Goal: Task Accomplishment & Management: Manage account settings

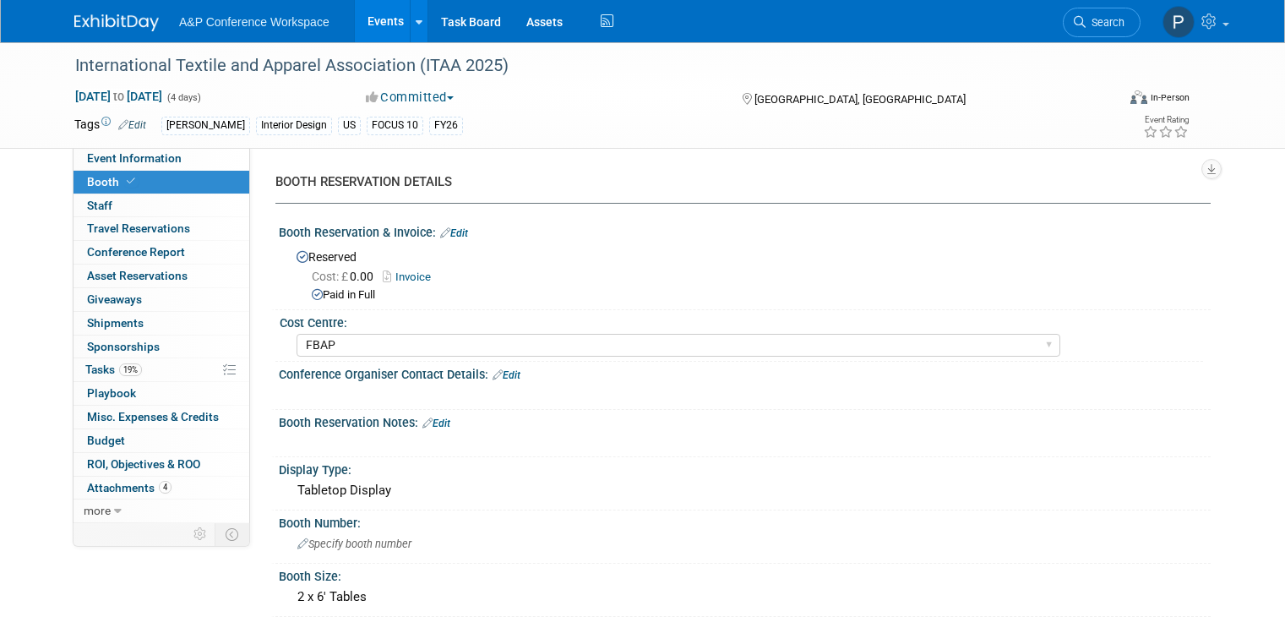
select select "FBAP"
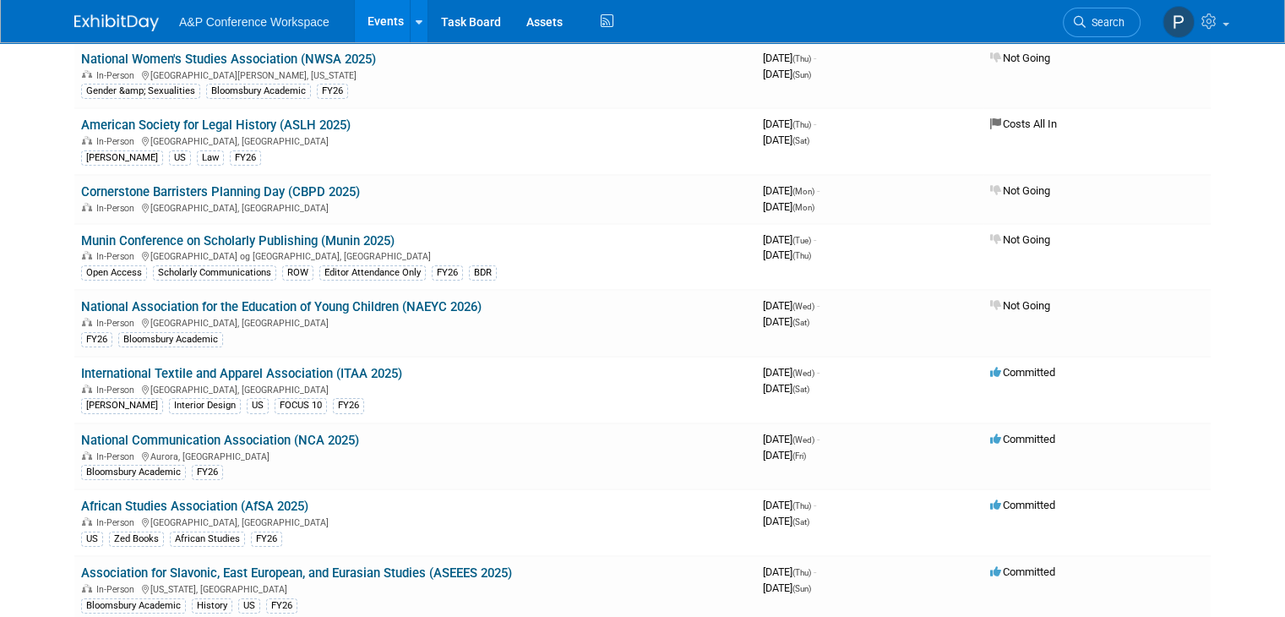
scroll to position [7280, 0]
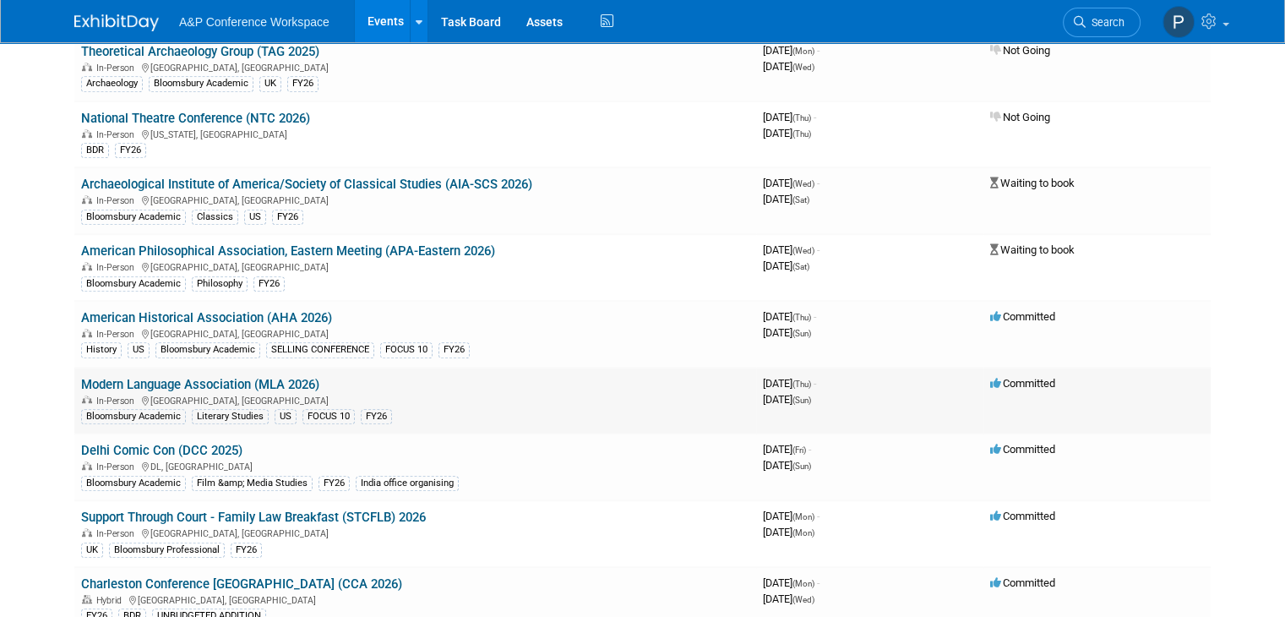
click at [294, 377] on link "Modern Language Association (MLA 2026)" at bounding box center [200, 384] width 238 height 15
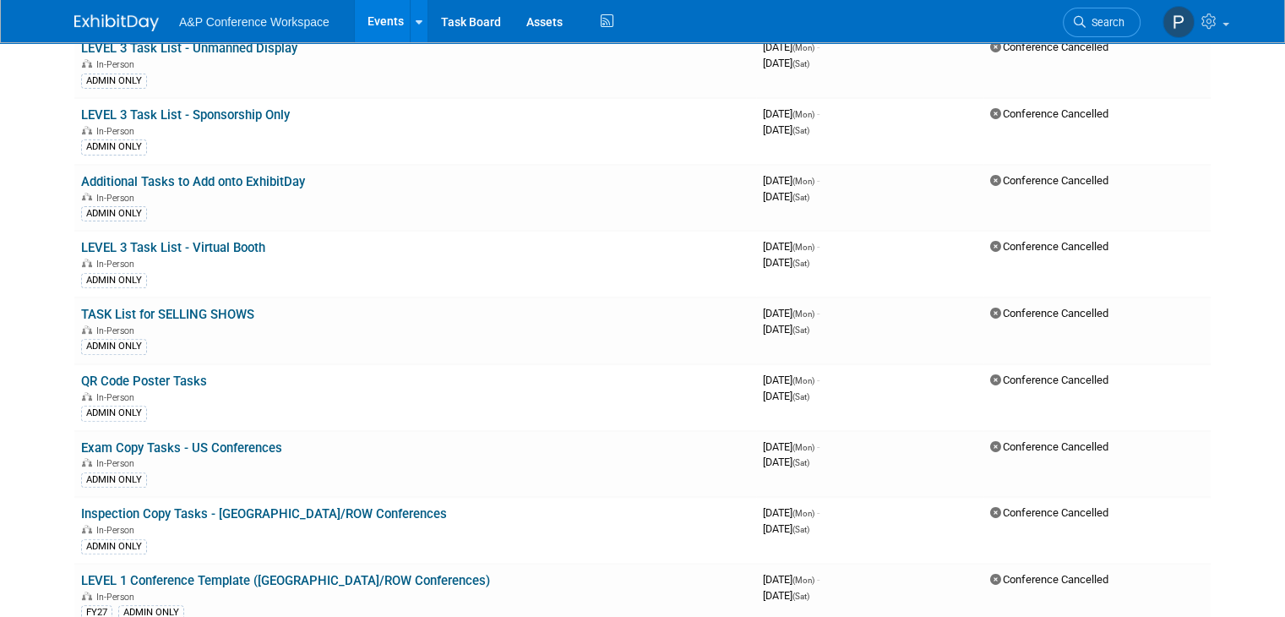
scroll to position [0, 0]
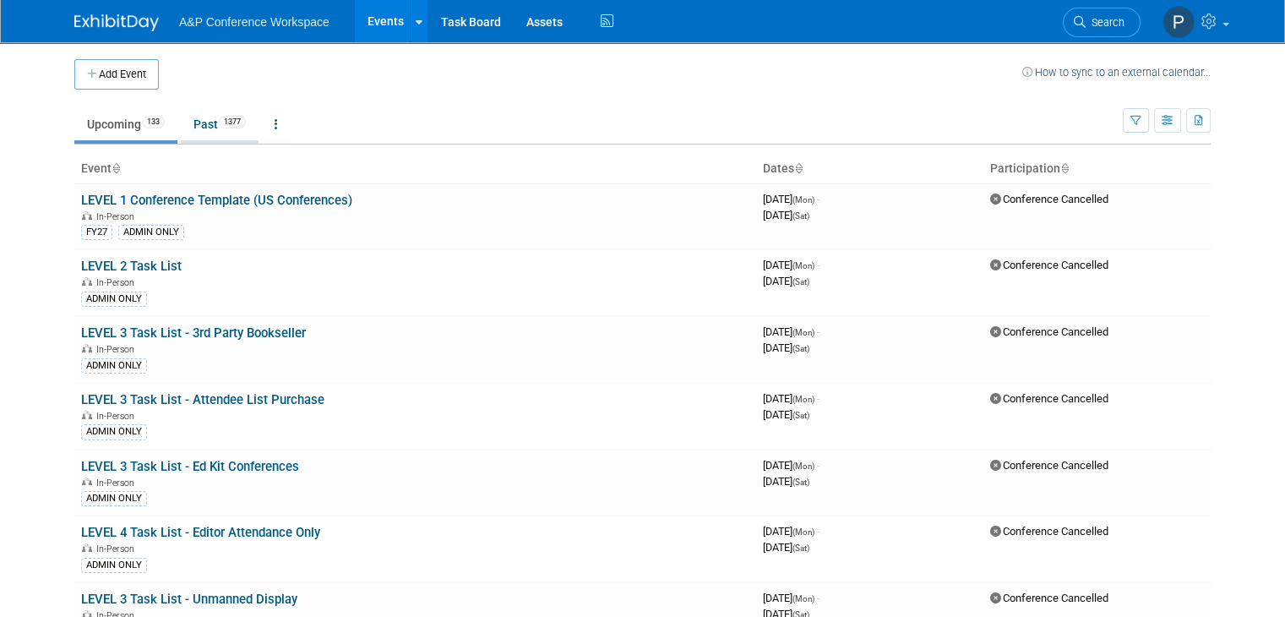
click at [201, 126] on link "Past 1377" at bounding box center [220, 124] width 78 height 32
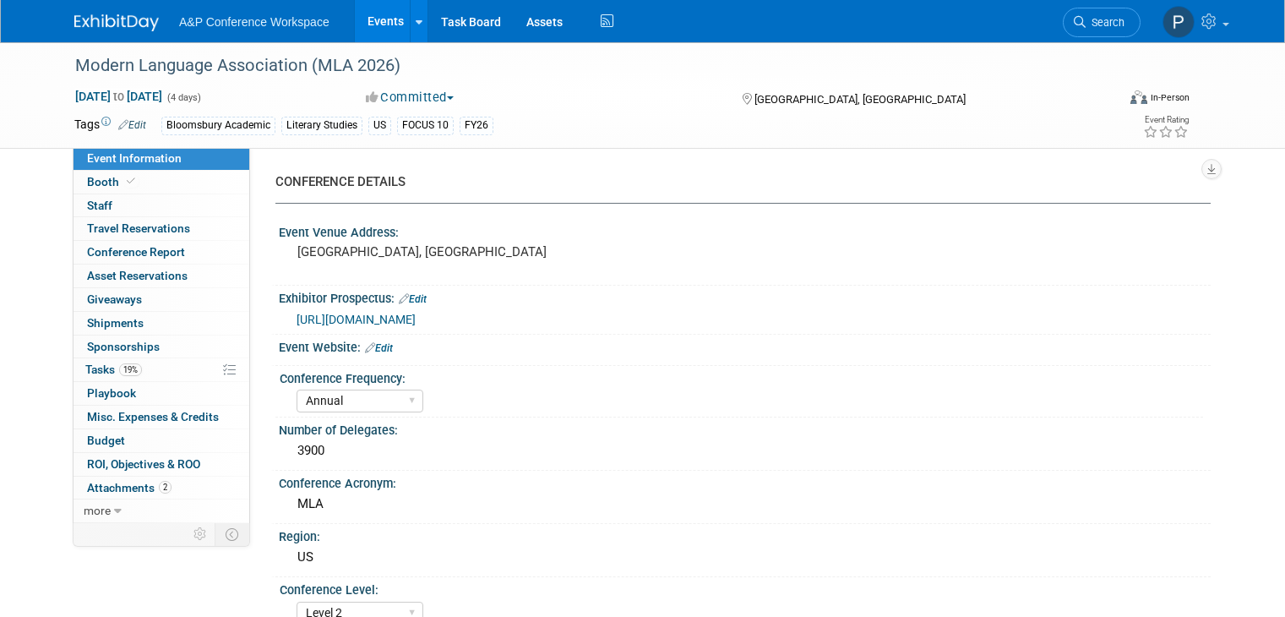
select select "Annual"
select select "Level 2"
select select "In-Person Booth"
select select "Literary Studies"
select select "Bloomsbury Academic"
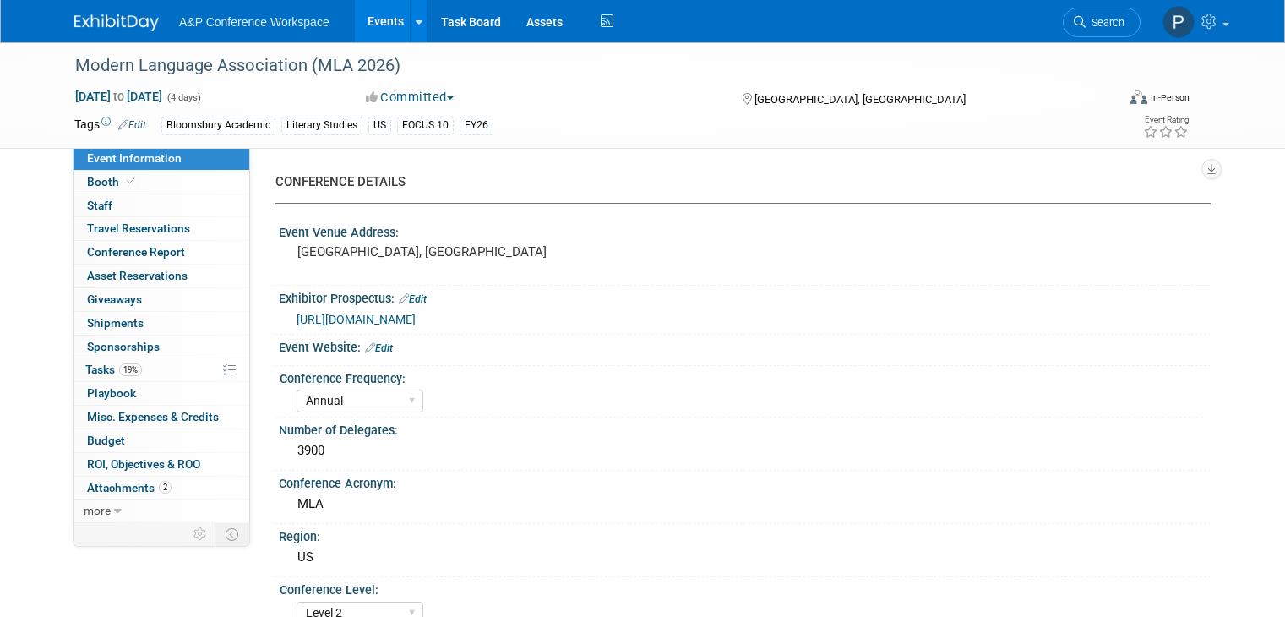
select select "[PERSON_NAME]"
select select "Paige Papandrea"
select select "Maria Rohde"
select select "Networking/Commissioning"
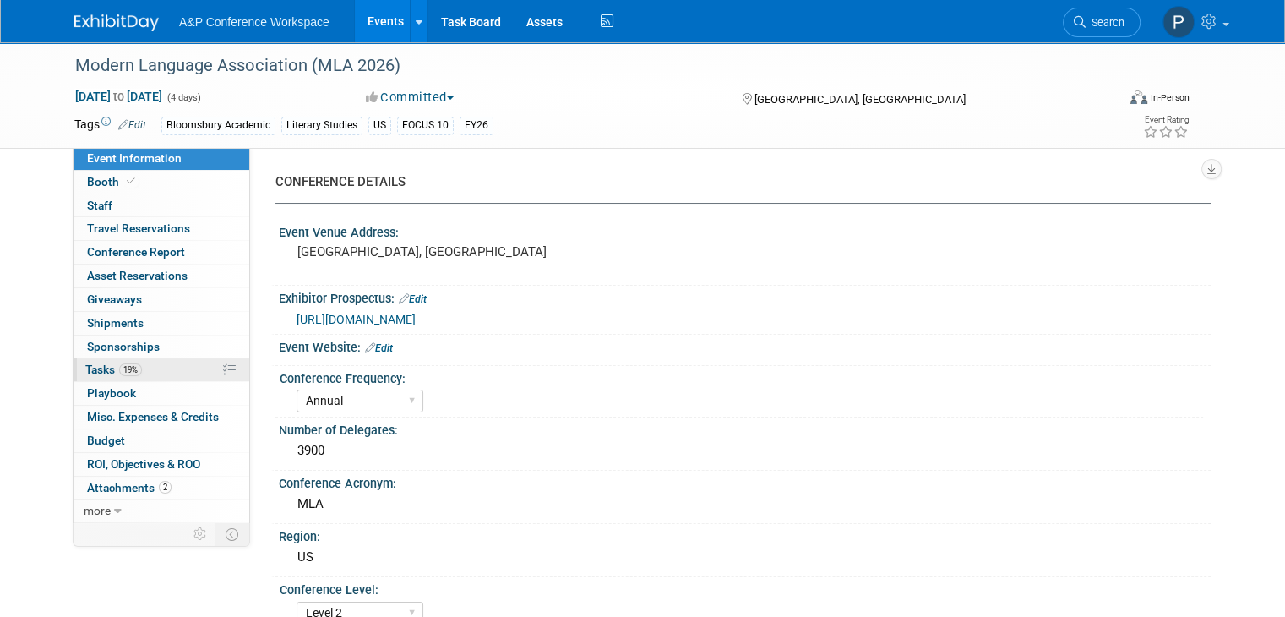
click at [155, 365] on link "19% Tasks 19%" at bounding box center [162, 369] width 176 height 23
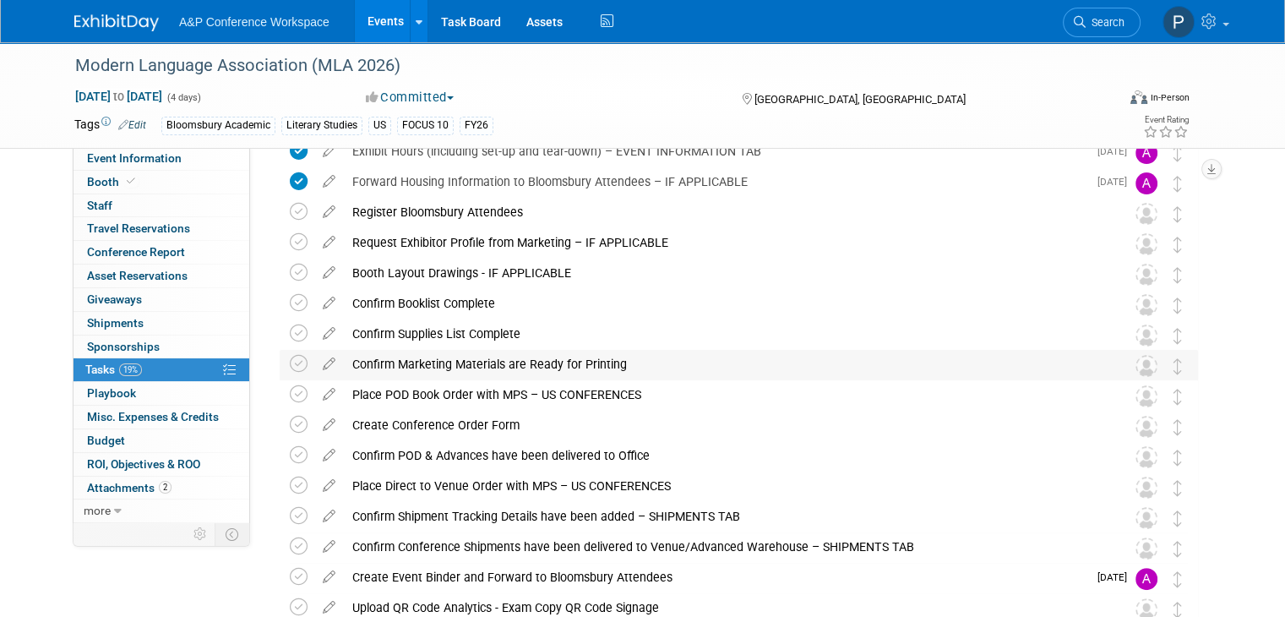
scroll to position [253, 0]
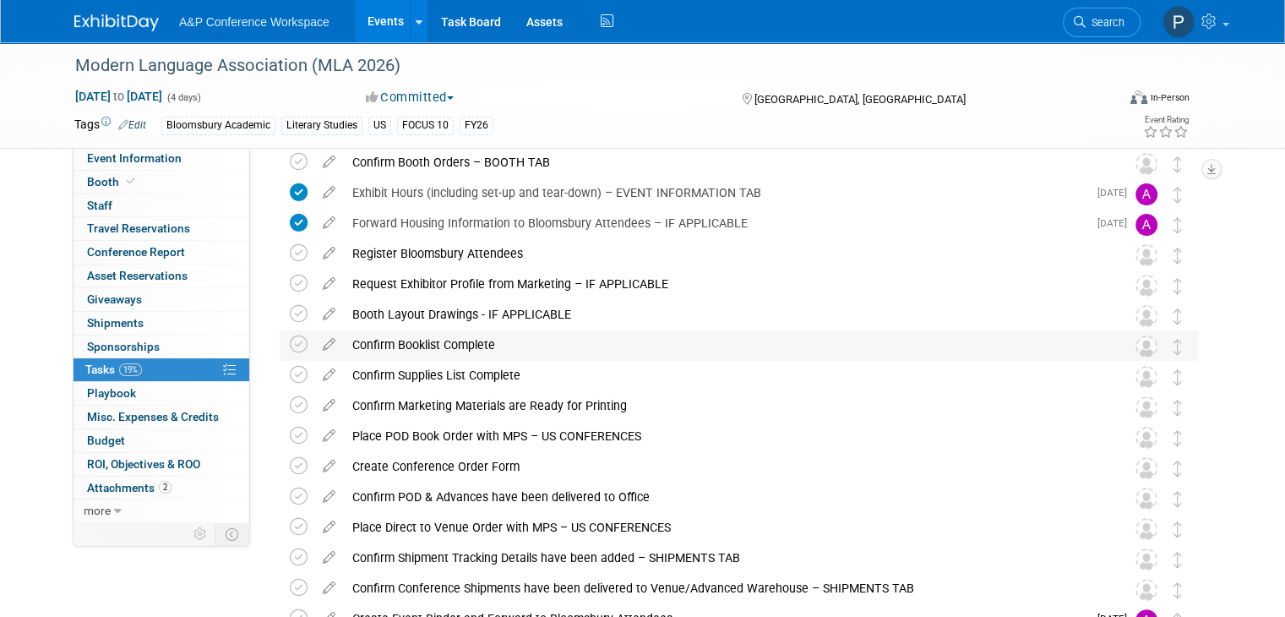
click at [548, 343] on div "Confirm Booklist Complete" at bounding box center [723, 344] width 758 height 29
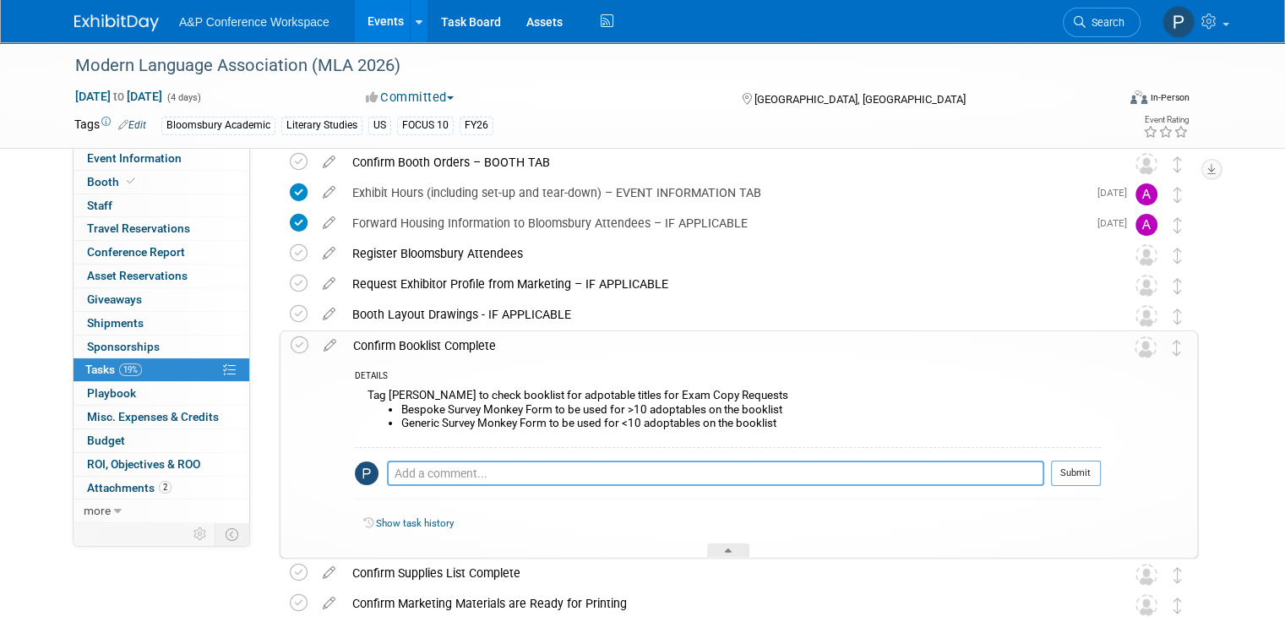
click at [464, 472] on textarea at bounding box center [715, 473] width 657 height 25
paste textarea "Skepticism and Impersonality in Modern Poetry"
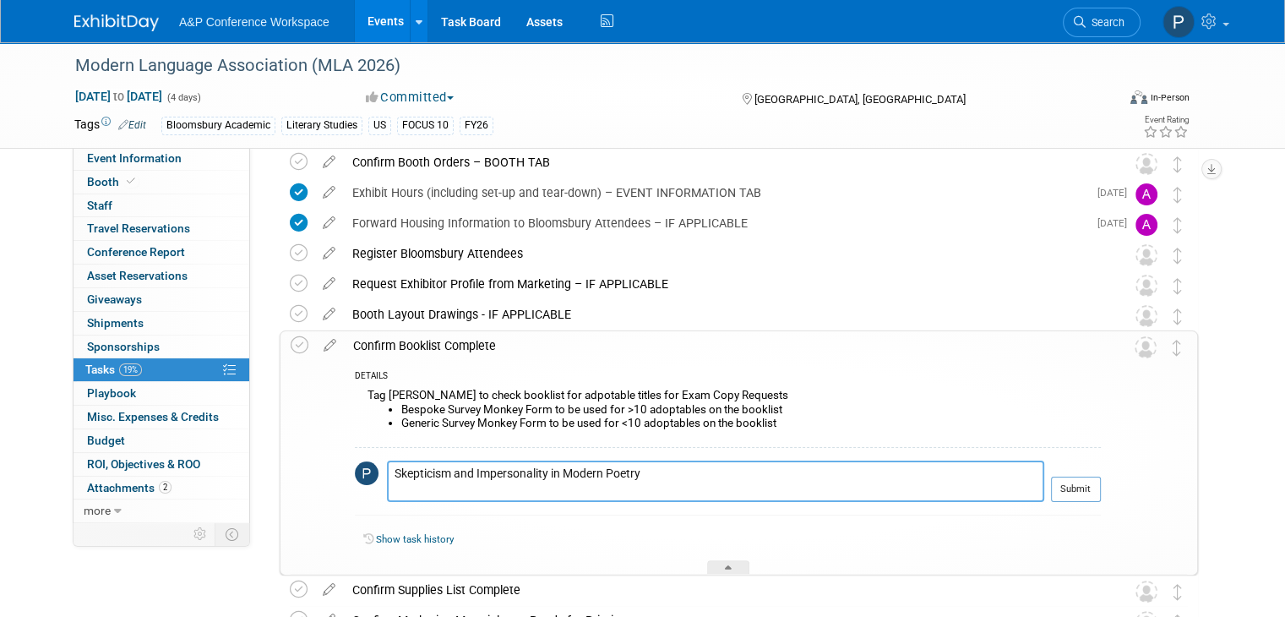
click at [387, 471] on textarea "Skepticism and Impersonality in Modern Poetry" at bounding box center [715, 481] width 657 height 41
click at [703, 467] on textarea "include Skepticism and Impersonality in Modern Poetry" at bounding box center [715, 481] width 657 height 41
type textarea "include Skepticism and Impersonality in Modern Poetry (author attending)"
click at [1095, 484] on button "Submit" at bounding box center [1076, 489] width 50 height 25
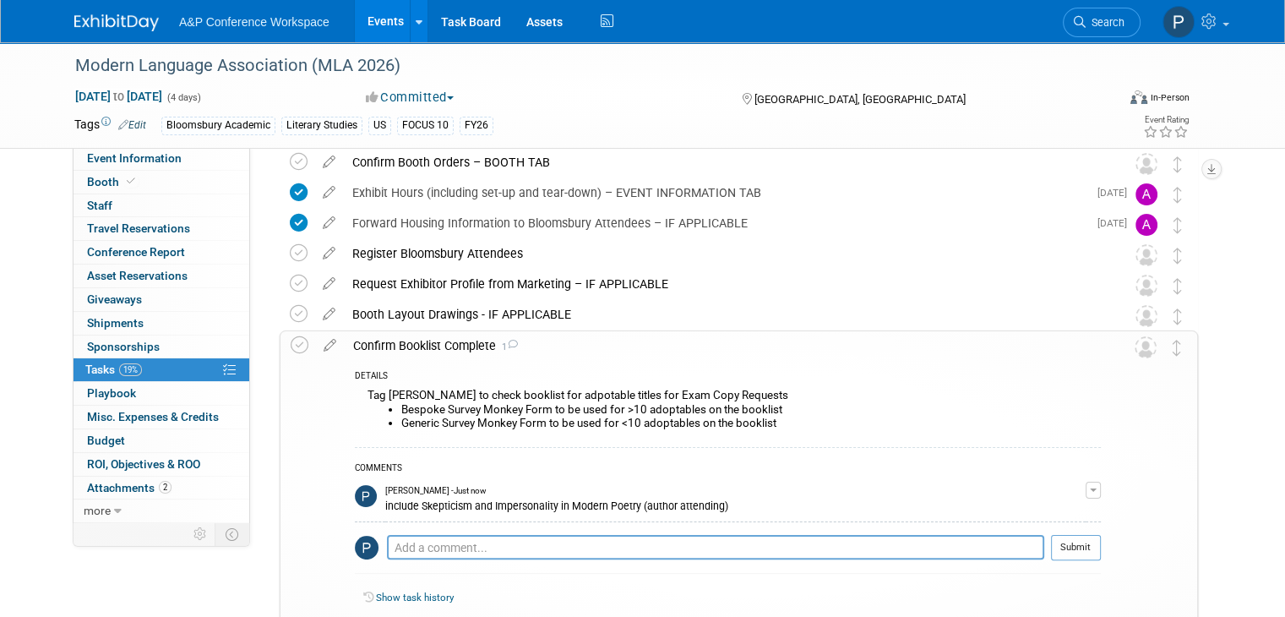
click at [785, 505] on div "include Skepticism and Impersonality in Modern Poetry (author attending)" at bounding box center [735, 505] width 700 height 16
click at [646, 505] on div "include Skepticism and Impersonality in Modern Poetry (author attending)" at bounding box center [735, 505] width 700 height 16
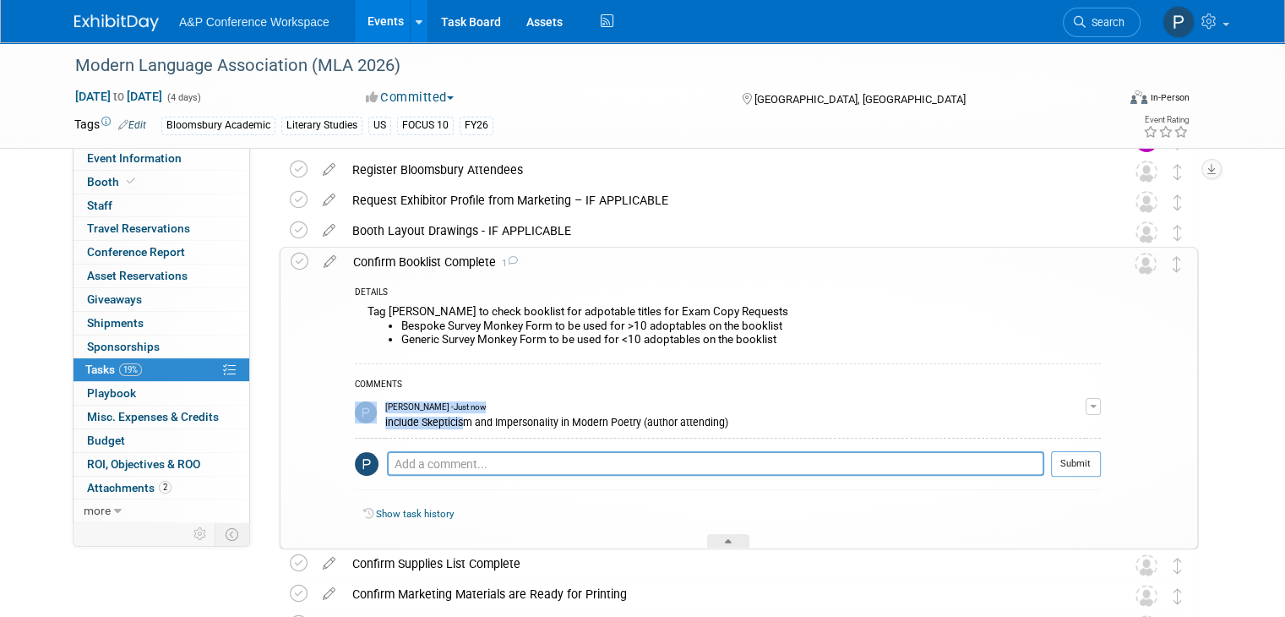
scroll to position [338, 0]
click at [697, 433] on td "Paige Papandrea - Just now include Skepticism and Impersonality in Modern Poetr…" at bounding box center [735, 415] width 700 height 43
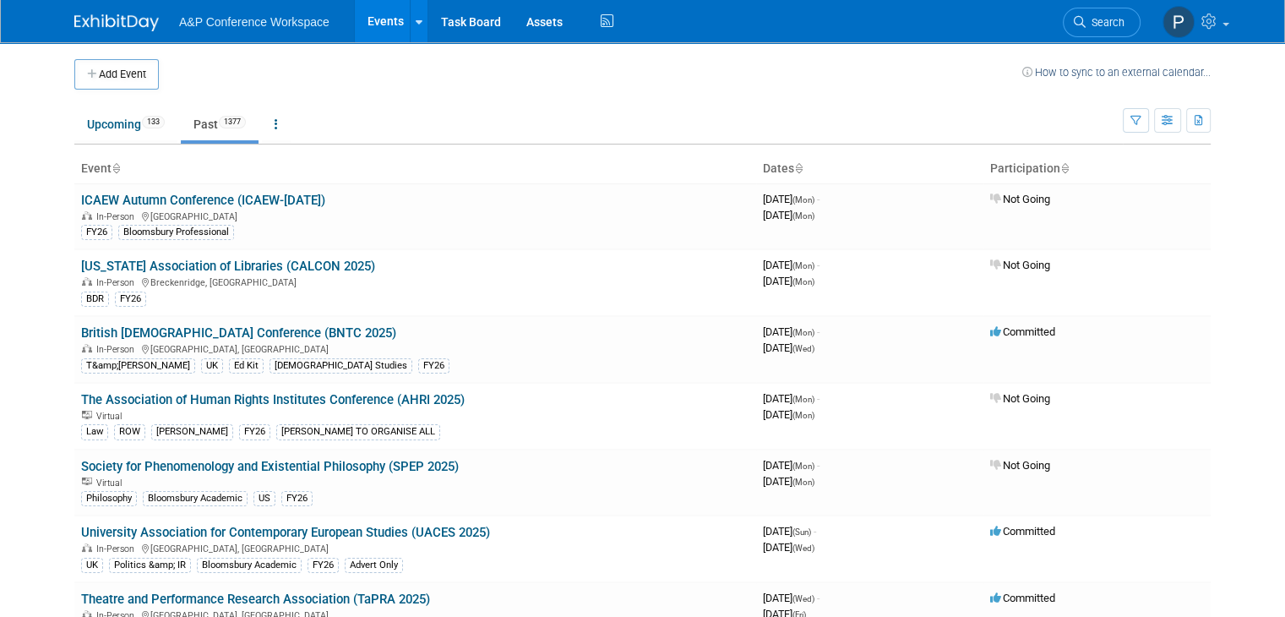
scroll to position [7047, 0]
